Goal: Navigation & Orientation: Find specific page/section

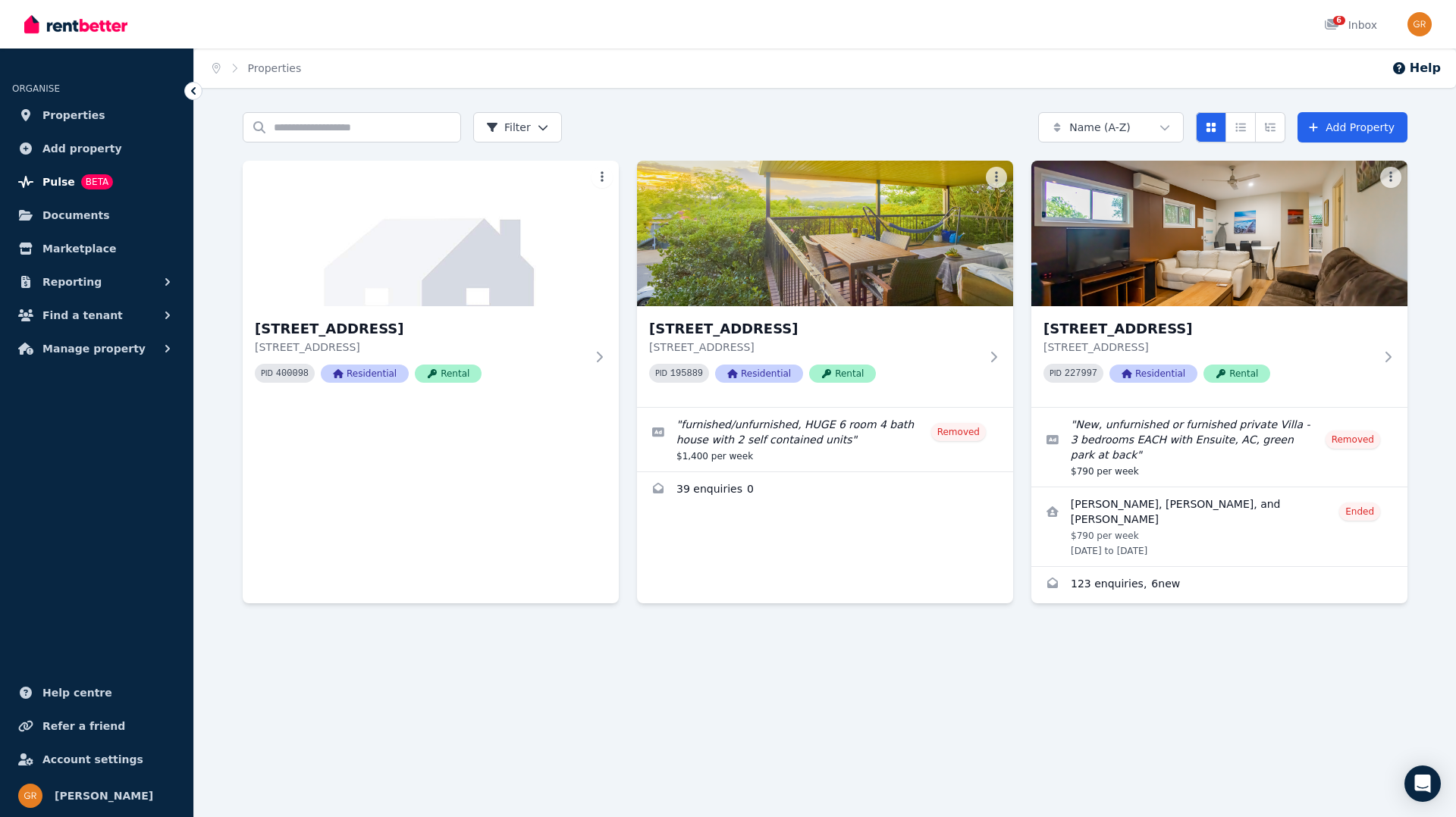
click at [59, 179] on span "Pulse" at bounding box center [59, 181] width 33 height 18
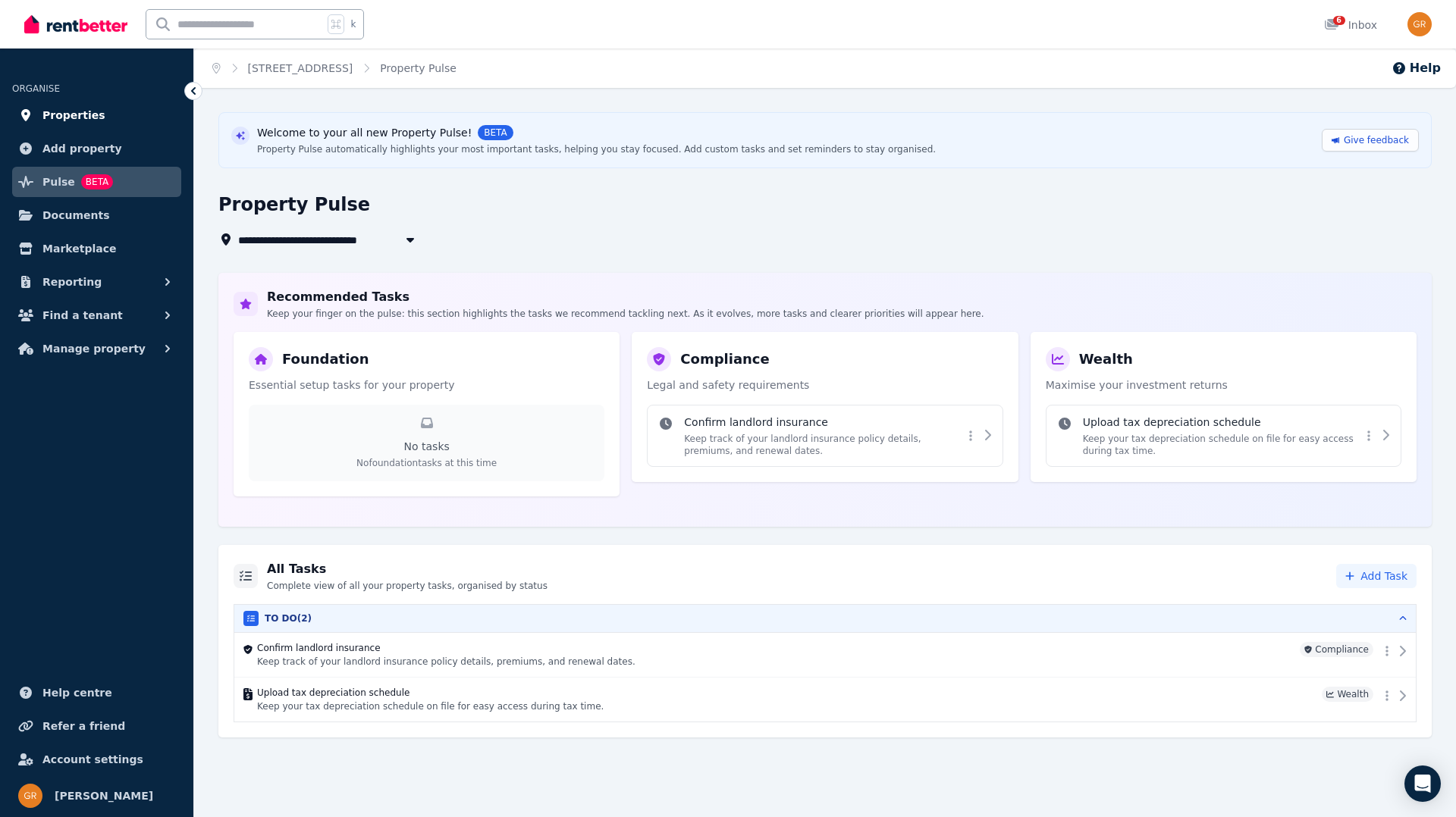
click at [77, 111] on span "Properties" at bounding box center [74, 114] width 63 height 18
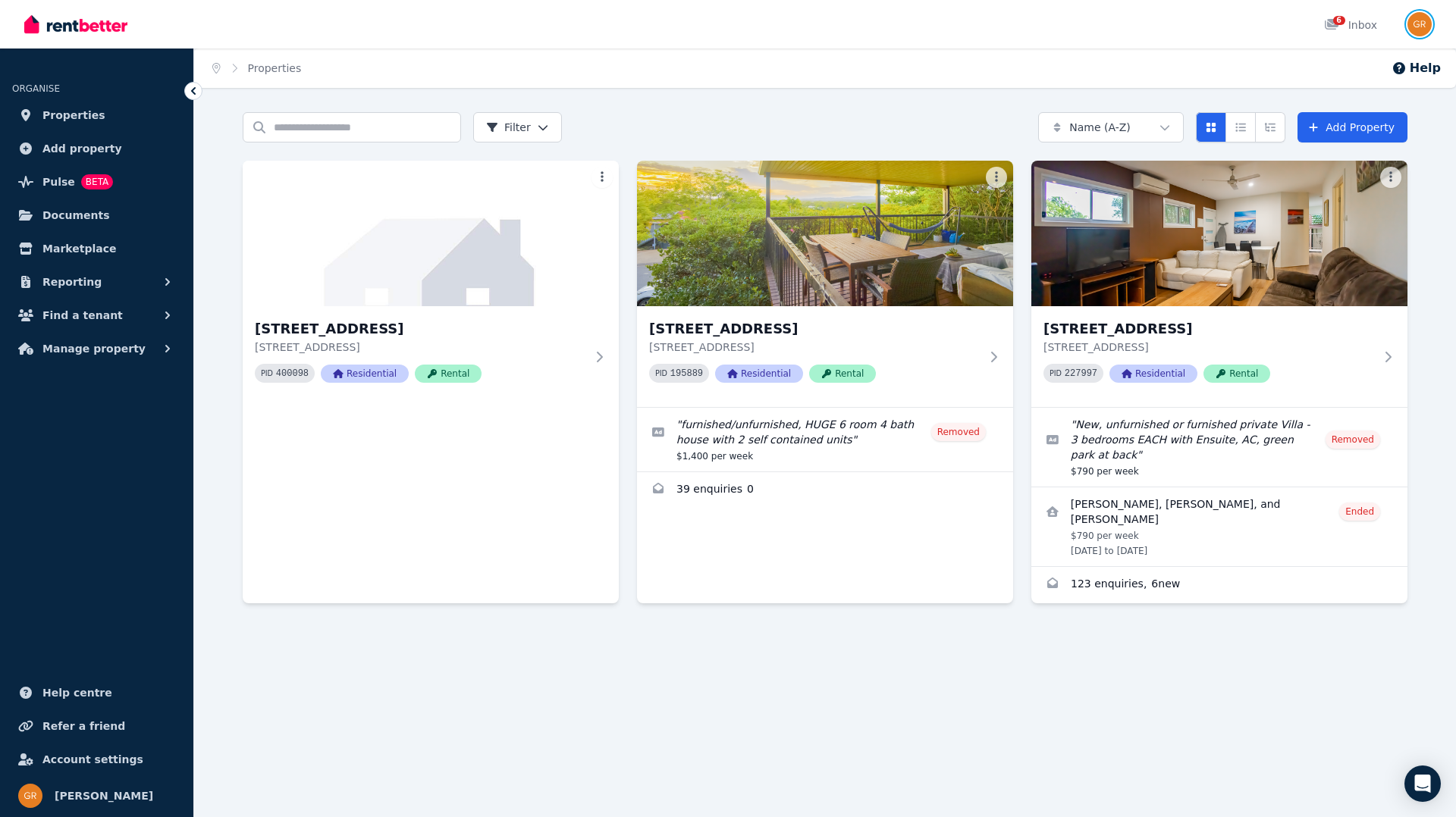
click at [1410, 28] on img "button" at bounding box center [1419, 25] width 25 height 25
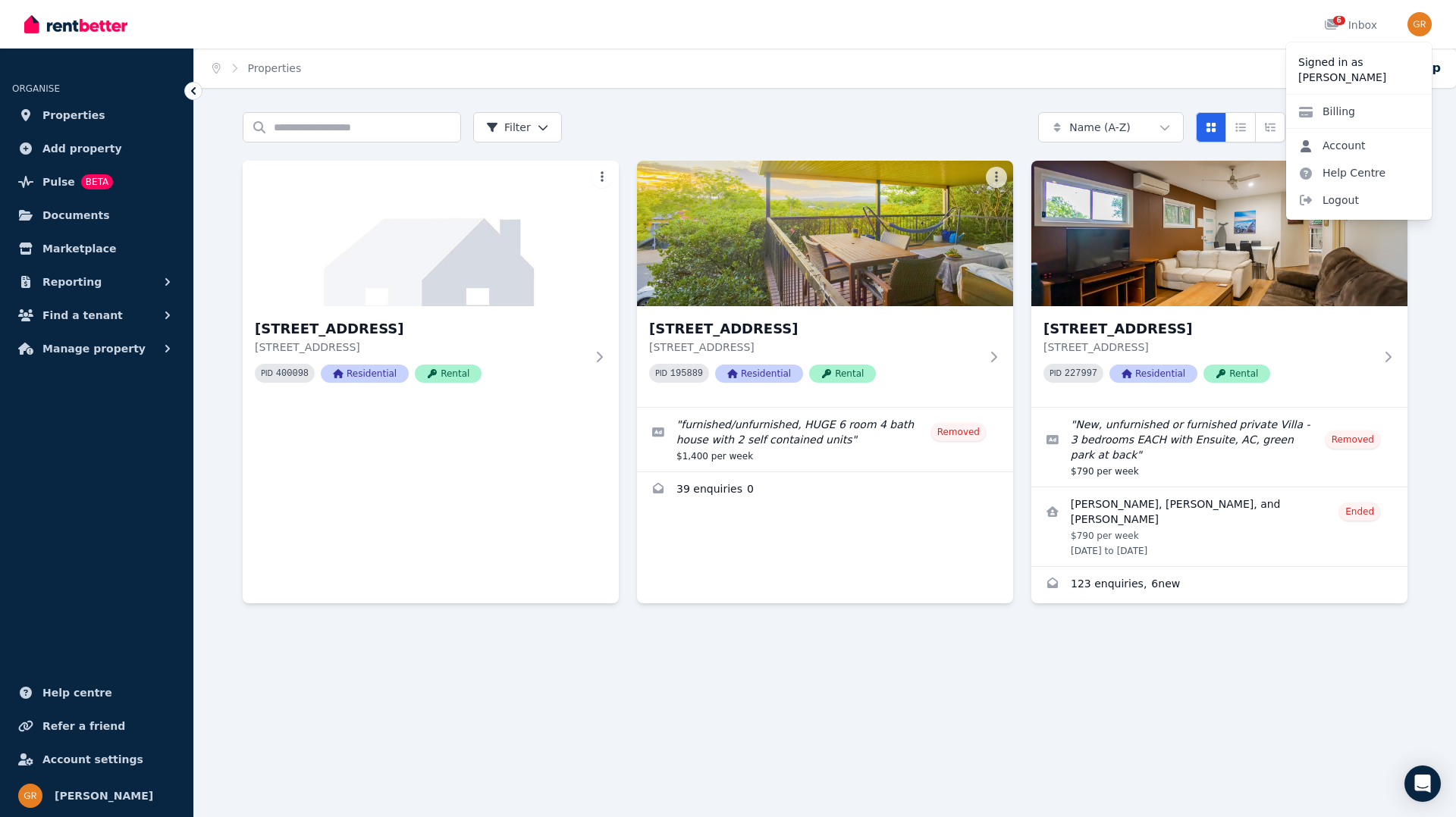
click at [1335, 140] on link "Account" at bounding box center [1331, 145] width 92 height 27
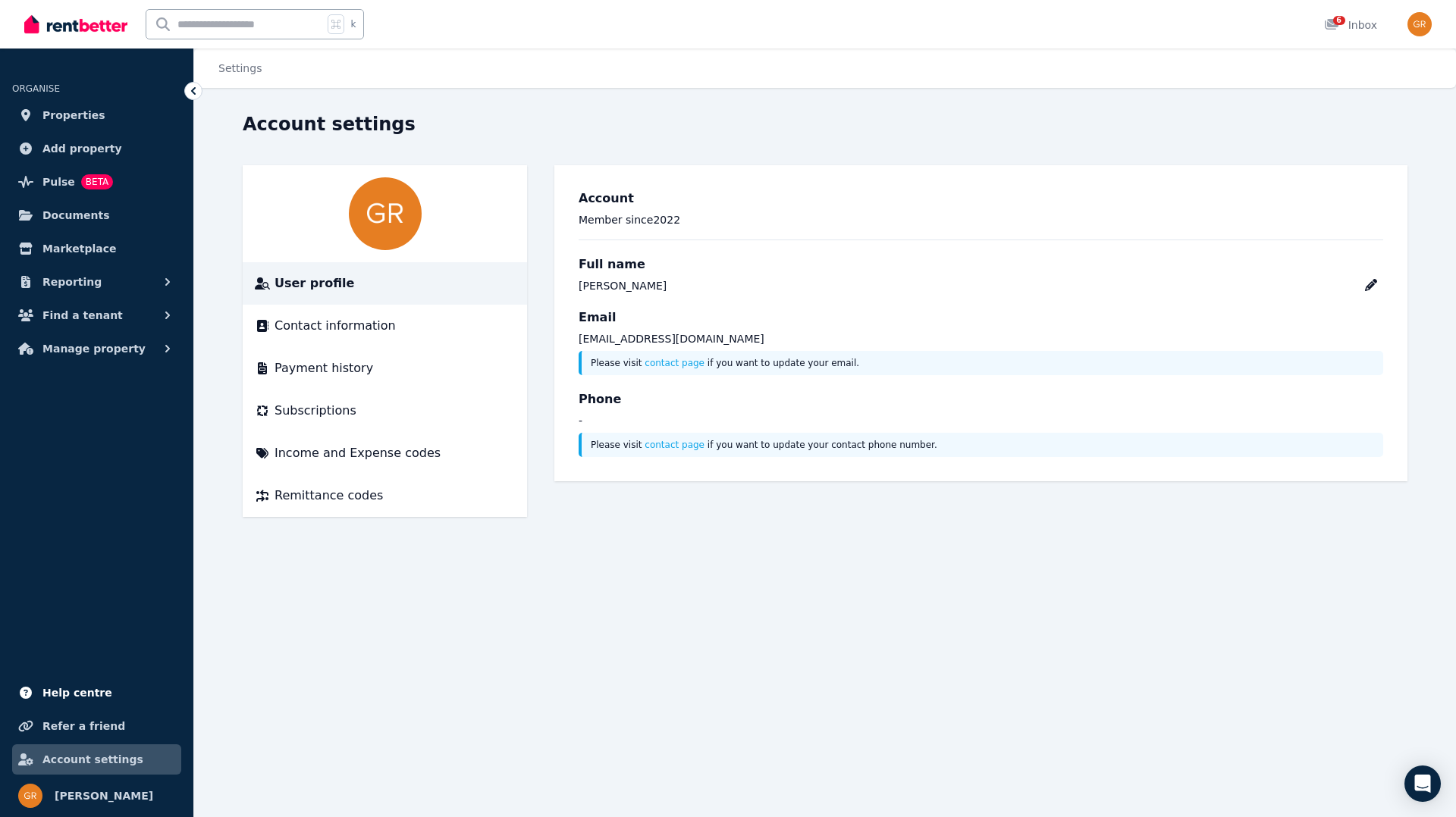
click at [82, 695] on span "Help centre" at bounding box center [77, 692] width 70 height 18
